Goal: Transaction & Acquisition: Purchase product/service

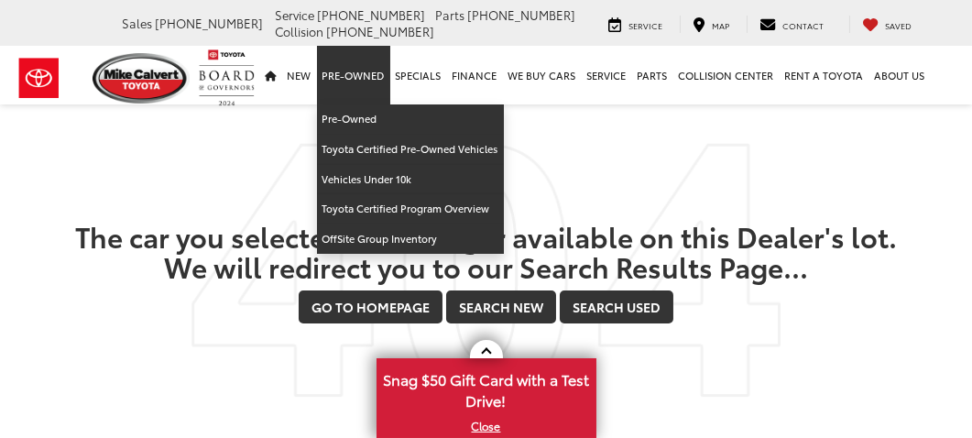
click at [355, 80] on link "Pre-Owned" at bounding box center [353, 75] width 73 height 59
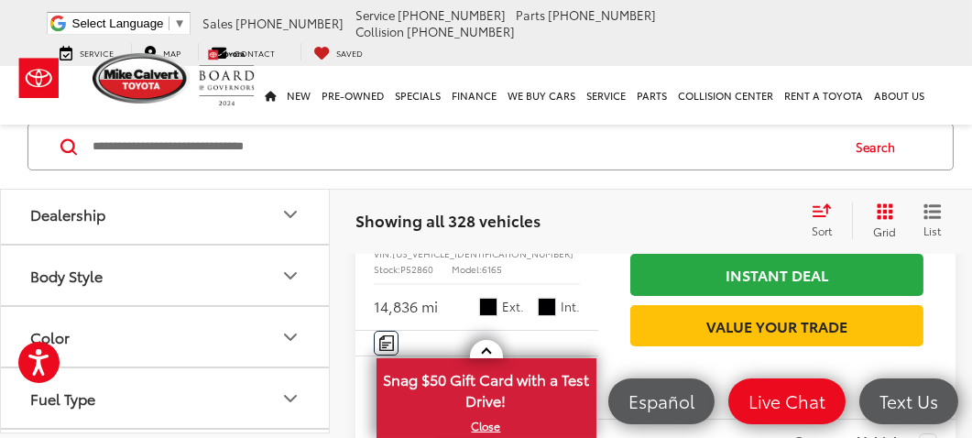
scroll to position [314, 0]
click at [175, 272] on button "Body Style" at bounding box center [166, 274] width 330 height 60
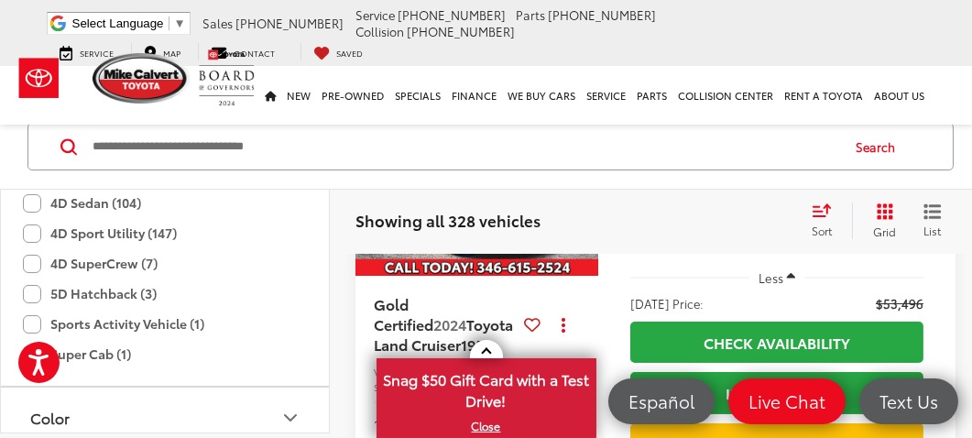
scroll to position [693, 0]
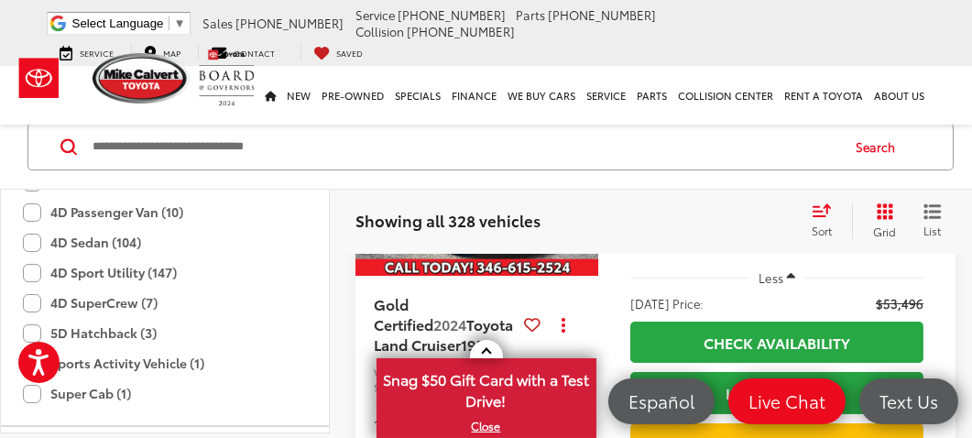
click at [32, 263] on label "4D Sport Utility (147)" at bounding box center [100, 272] width 154 height 30
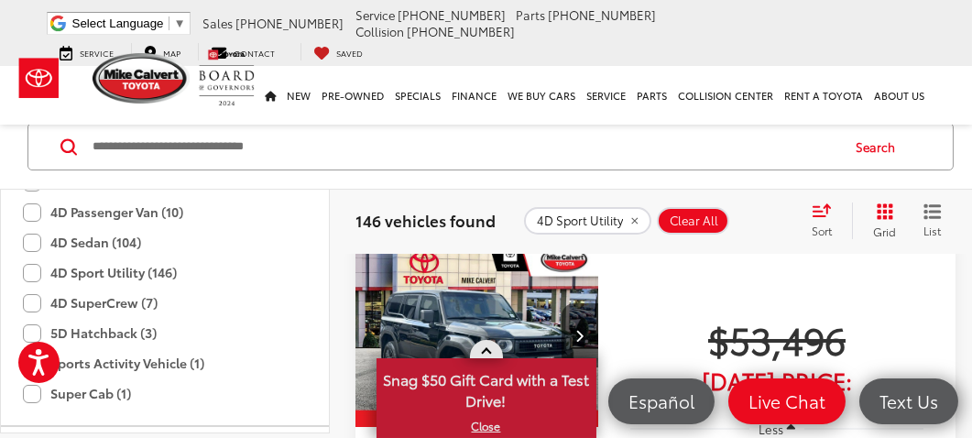
click at [482, 351] on link at bounding box center [486, 349] width 33 height 18
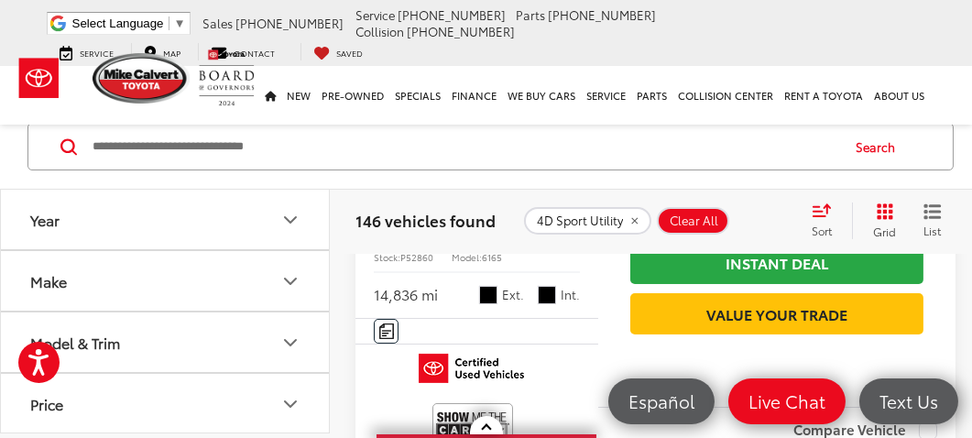
scroll to position [258, 0]
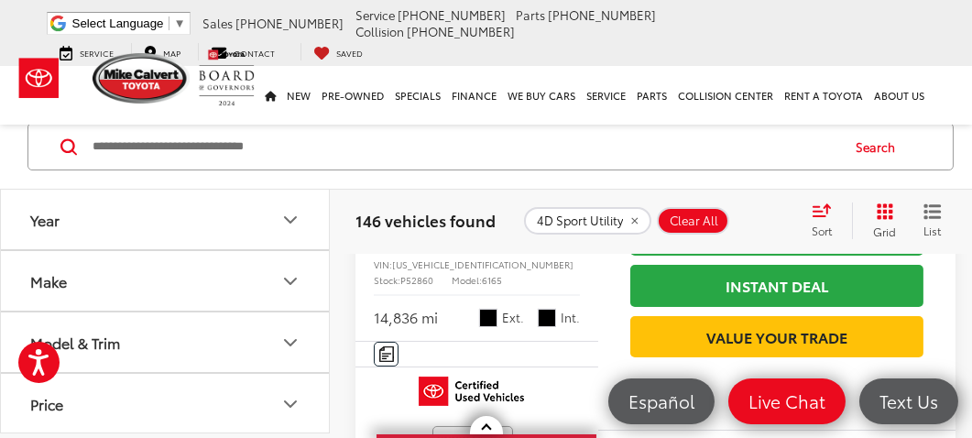
click at [202, 312] on button "Model & Trim" at bounding box center [166, 342] width 330 height 60
click at [290, 277] on icon "Make" at bounding box center [290, 280] width 22 height 22
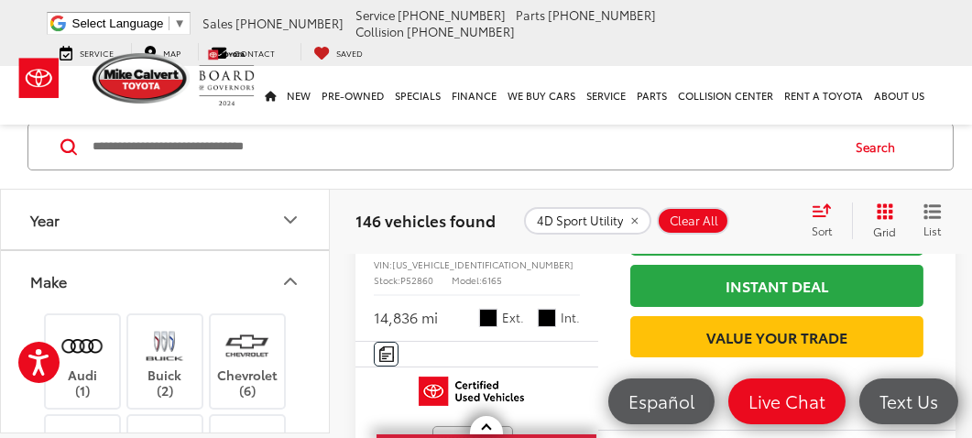
scroll to position [95, 0]
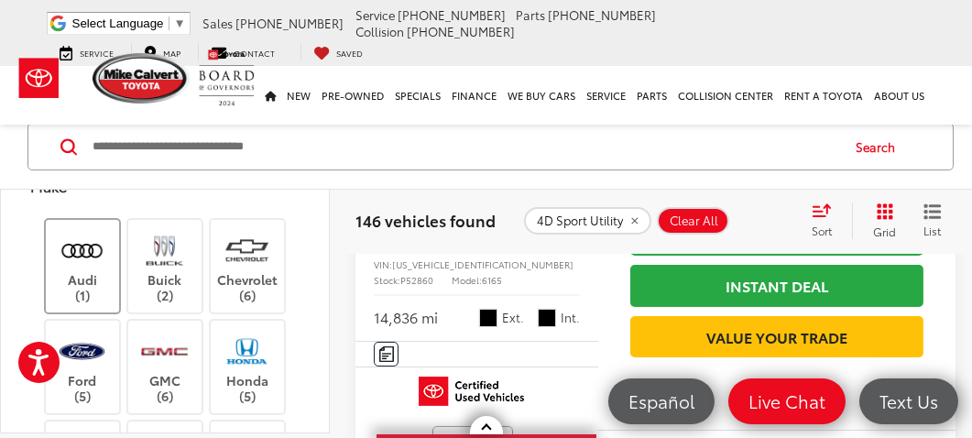
click at [73, 271] on label "Audi (1)" at bounding box center [83, 265] width 74 height 74
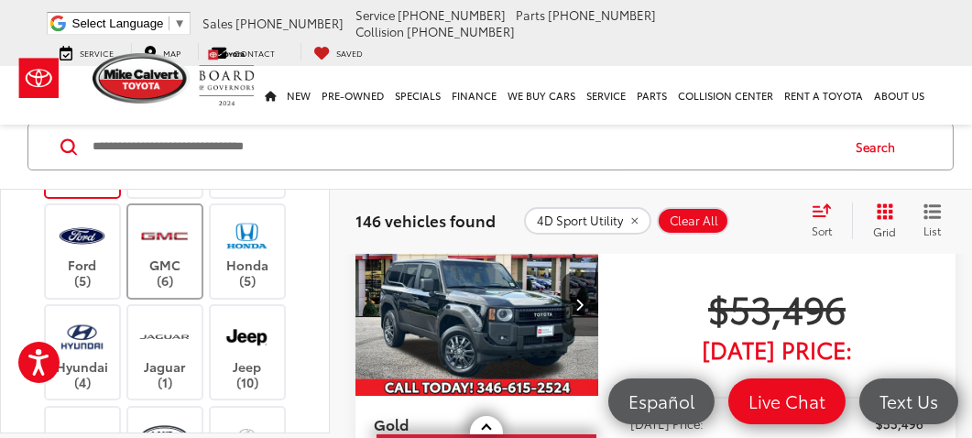
scroll to position [213, 0]
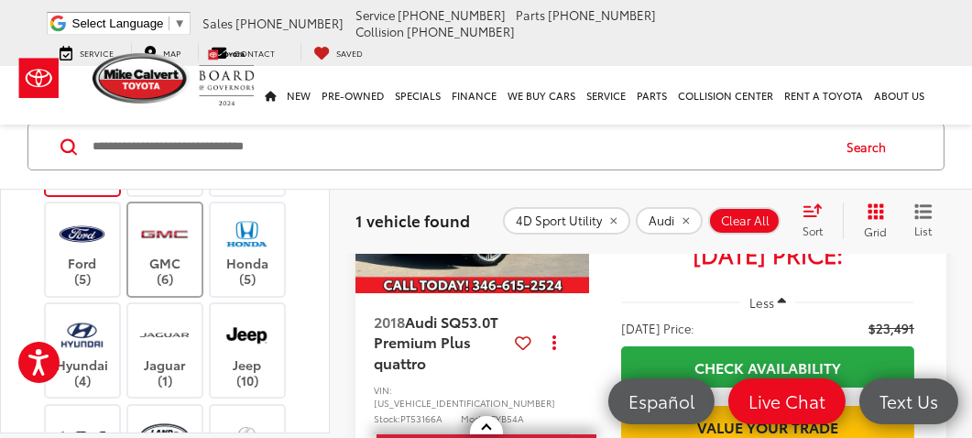
click at [176, 357] on label "Jaguar (1)" at bounding box center [165, 350] width 74 height 74
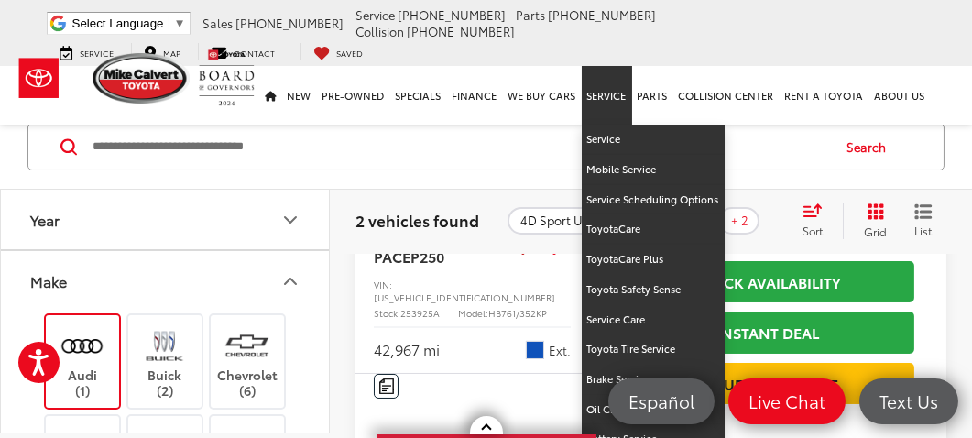
click at [583, 66] on link "Service" at bounding box center [607, 95] width 50 height 59
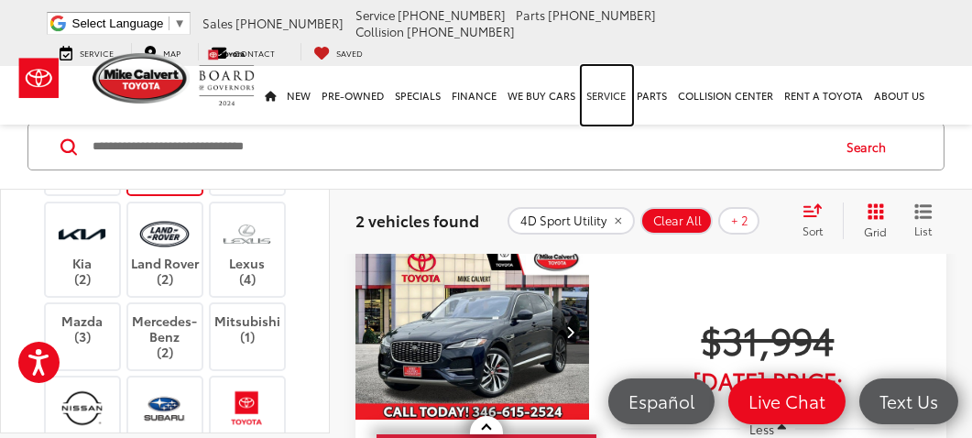
scroll to position [415, 0]
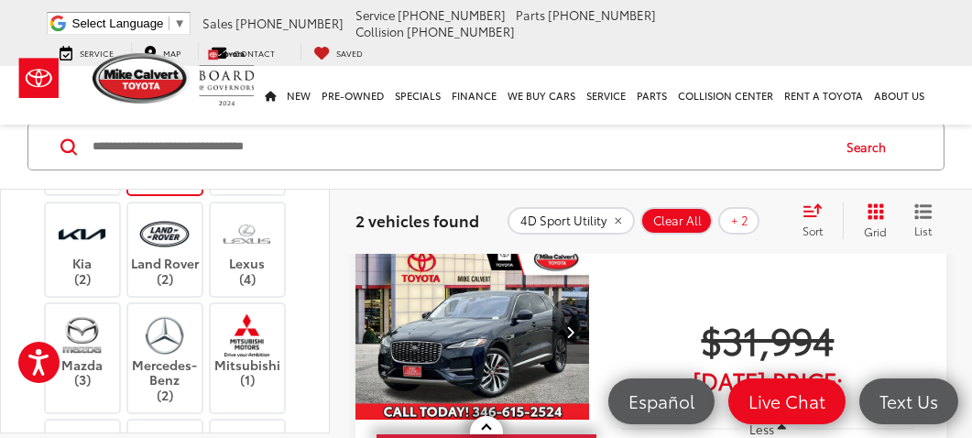
click at [167, 257] on label "Land Rover (2)" at bounding box center [165, 250] width 74 height 74
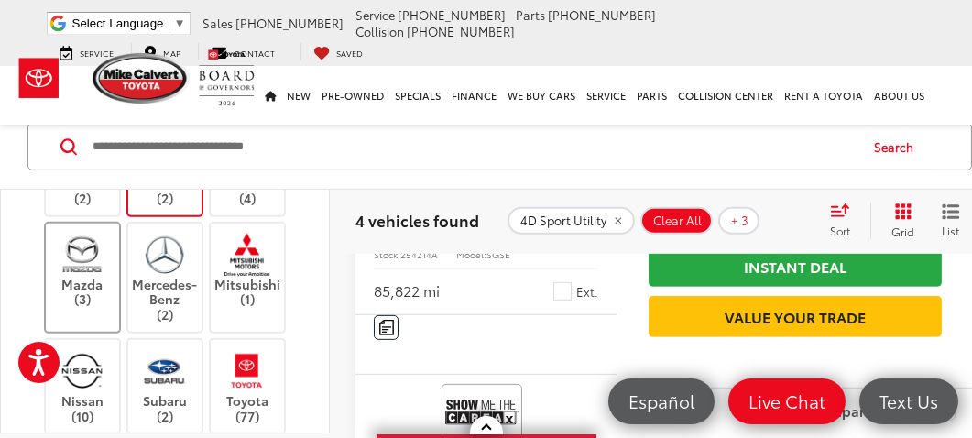
scroll to position [497, 0]
click at [149, 289] on label "Mercedes-Benz (2)" at bounding box center [165, 277] width 74 height 90
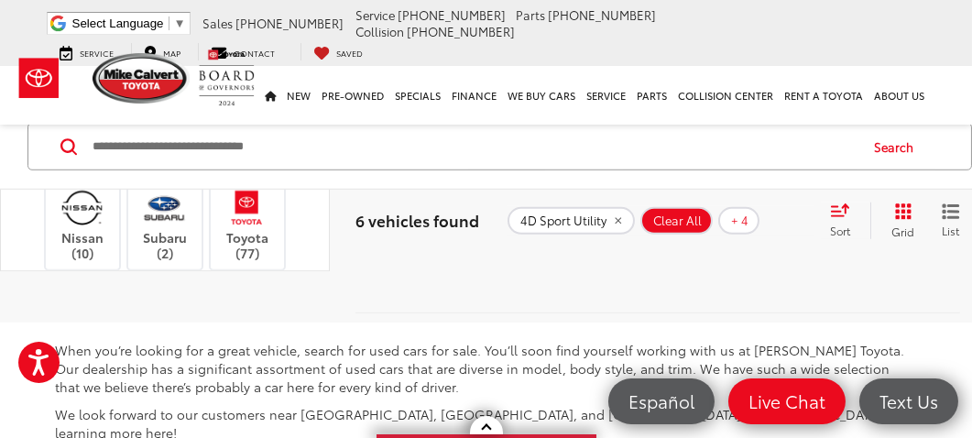
scroll to position [3156, 0]
